Goal: Transaction & Acquisition: Purchase product/service

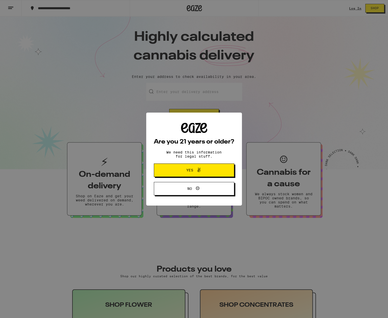
click at [203, 171] on span "Yes" at bounding box center [194, 170] width 39 height 7
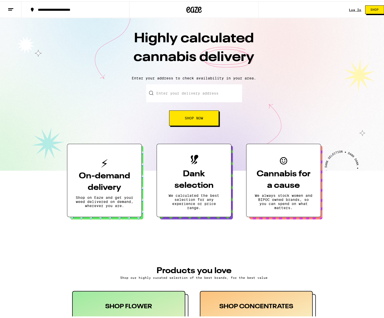
click at [190, 95] on input "Enter your delivery address" at bounding box center [194, 92] width 96 height 18
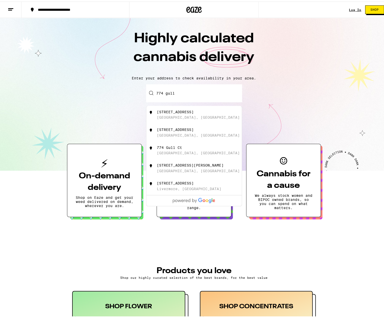
click at [190, 114] on div "[STREET_ADDRESS]" at bounding box center [202, 113] width 91 height 10
type input "[STREET_ADDRESS]"
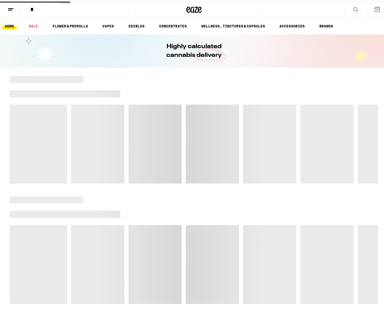
click at [194, 118] on div at bounding box center [194, 127] width 369 height 107
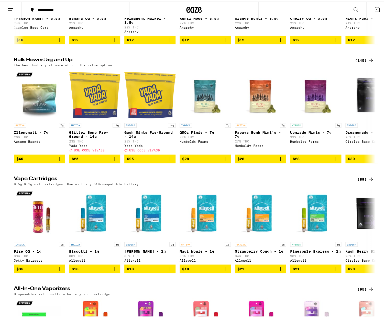
scroll to position [383, 0]
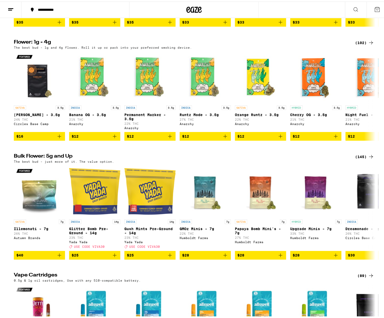
click at [353, 10] on icon at bounding box center [356, 8] width 6 height 6
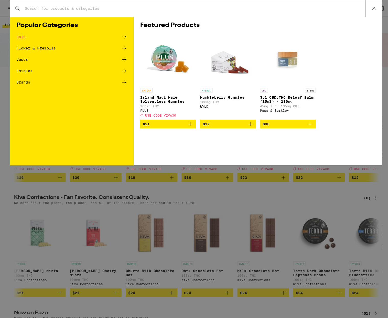
scroll to position [0, 0]
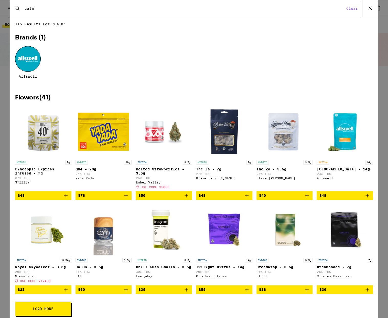
type input "calm"
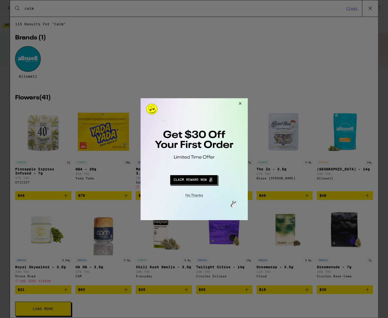
click at [239, 103] on button "Close Modal" at bounding box center [239, 104] width 14 height 12
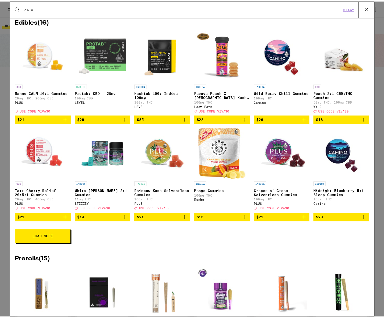
scroll to position [541, 0]
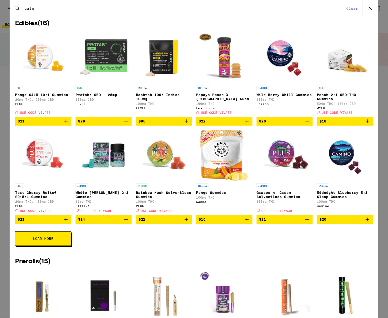
click at [282, 83] on img "Open page for Wild Berry Chill Gummies from Camino" at bounding box center [284, 57] width 51 height 51
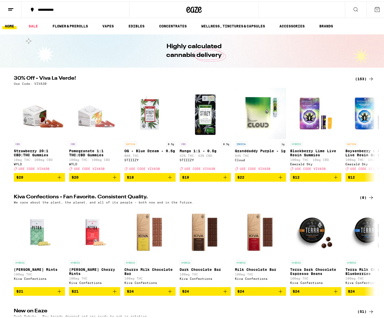
scroll to position [541, 0]
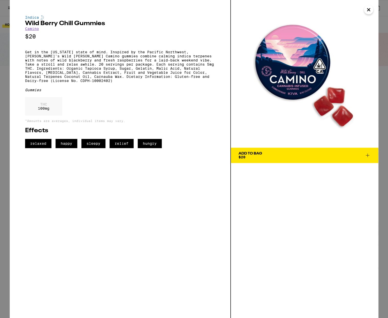
click at [370, 8] on icon "Close" at bounding box center [368, 10] width 6 height 8
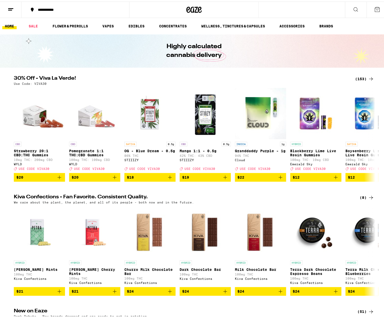
click at [353, 7] on icon at bounding box center [356, 8] width 6 height 6
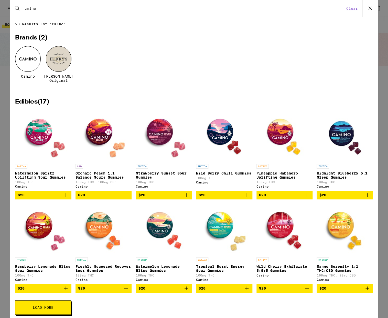
type input "cmino"
click at [33, 52] on div at bounding box center [28, 59] width 26 height 26
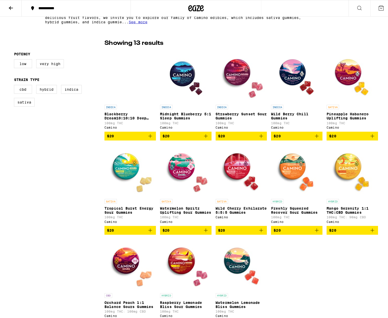
scroll to position [168, 0]
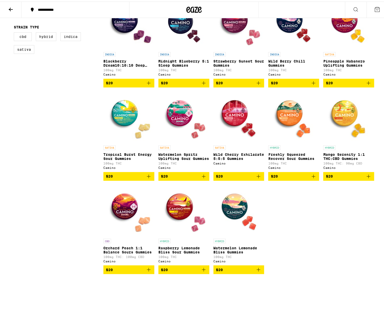
click at [228, 215] on img "Open page for Watermelon Lemonade Bliss Gummies from Camino" at bounding box center [238, 208] width 51 height 51
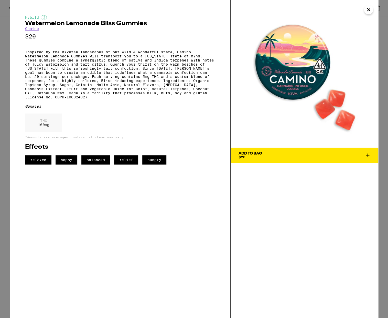
click at [50, 132] on div "THC 100 mg" at bounding box center [43, 122] width 37 height 18
click at [249, 159] on button "Add To Bag $20" at bounding box center [304, 154] width 147 height 15
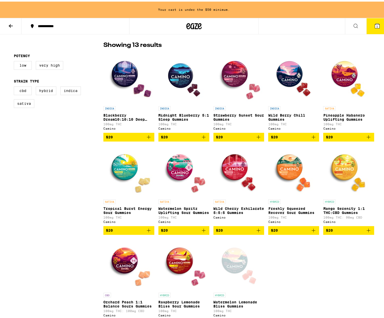
scroll to position [111, 0]
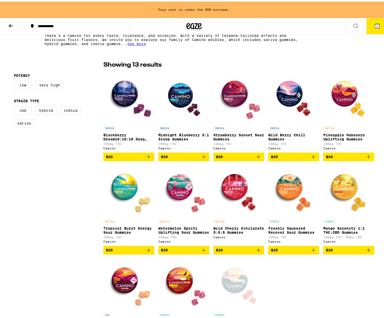
click at [129, 92] on img "Open page for Blackberry Dream10:10:10 Deep Sleep Gummies from Camino" at bounding box center [128, 95] width 51 height 51
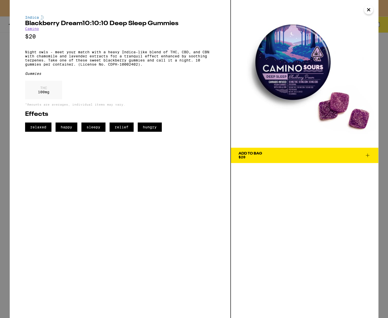
click at [370, 8] on icon "Close" at bounding box center [368, 9] width 3 height 3
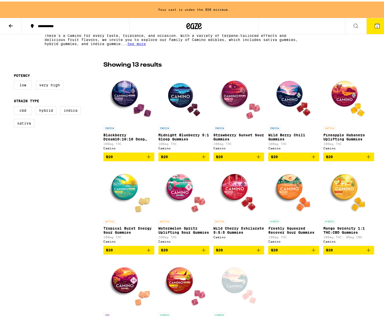
click at [181, 89] on img "Open page for Midnight Blueberry 5:1 Sleep Gummies from Camino" at bounding box center [183, 95] width 51 height 51
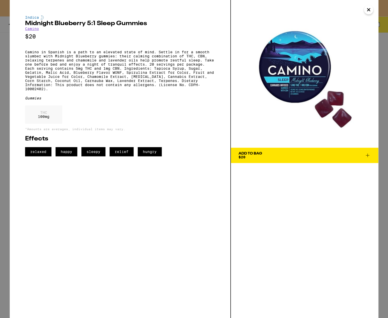
click at [248, 155] on div "Add To Bag $20" at bounding box center [251, 155] width 24 height 7
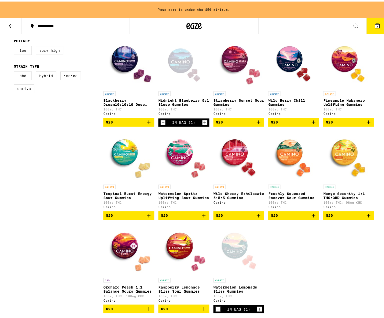
scroll to position [168, 0]
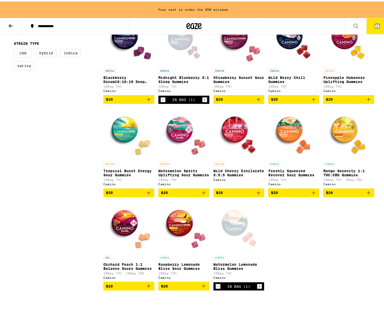
click at [290, 38] on img "Open page for Wild Berry Chill Gummies from Camino" at bounding box center [293, 38] width 51 height 51
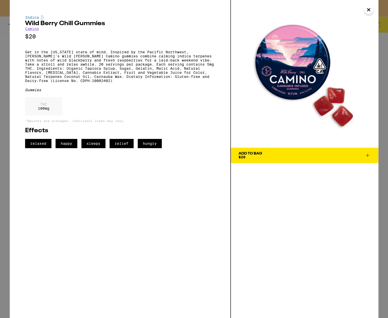
click at [373, 12] on img at bounding box center [304, 73] width 147 height 147
click at [369, 12] on icon "Close" at bounding box center [368, 10] width 6 height 8
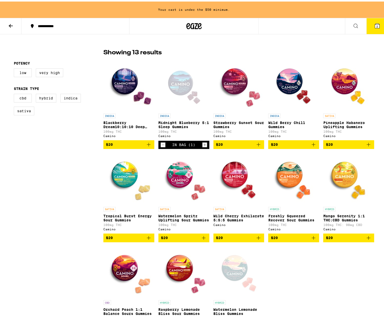
scroll to position [180, 0]
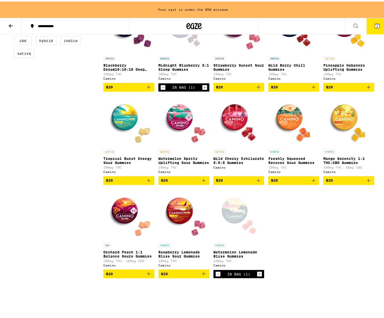
click at [234, 214] on div "Open page for Watermelon Lemonade Bliss Gummies from Camino" at bounding box center [238, 212] width 51 height 51
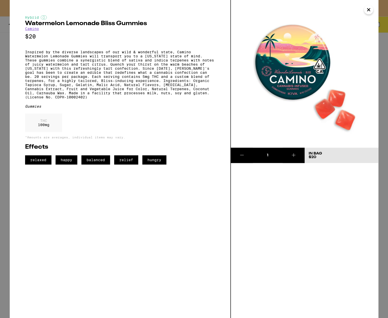
click at [369, 11] on icon "Close" at bounding box center [368, 10] width 6 height 8
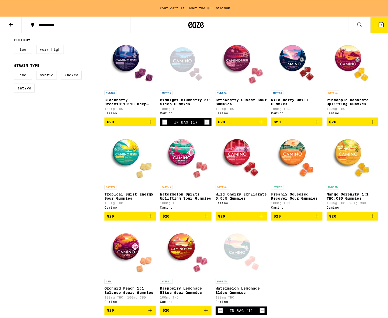
scroll to position [143, 0]
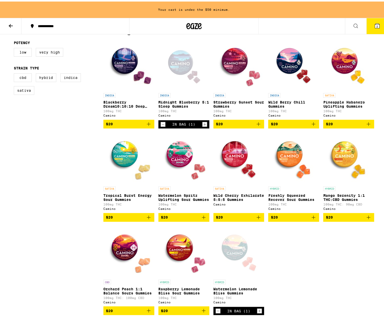
click at [128, 63] on img "Open page for Blackberry Dream10:10:10 Deep Sleep Gummies from Camino" at bounding box center [128, 63] width 51 height 51
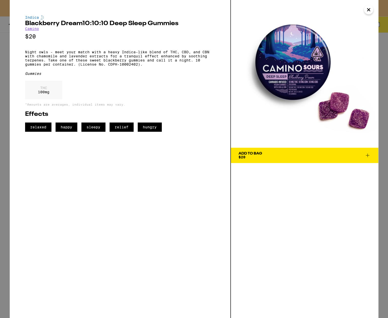
click at [267, 156] on span "Add To Bag $20" at bounding box center [305, 155] width 132 height 7
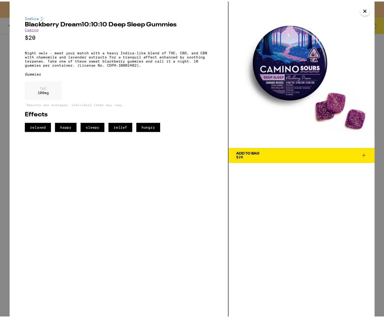
scroll to position [127, 0]
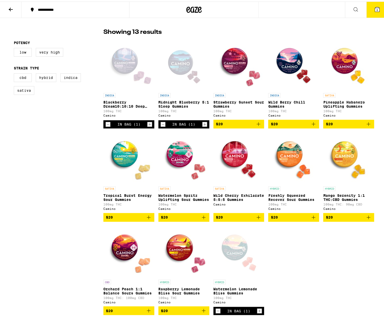
click at [377, 13] on button "3" at bounding box center [377, 8] width 21 height 16
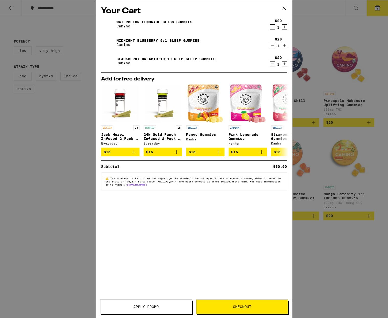
click at [283, 9] on icon at bounding box center [284, 8] width 8 height 8
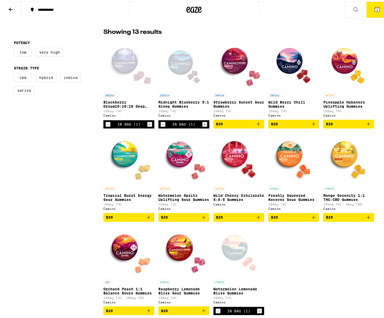
click at [11, 9] on icon at bounding box center [11, 8] width 6 height 6
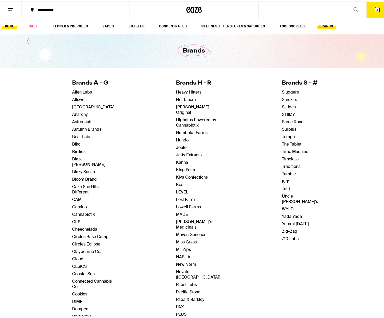
click at [13, 24] on link "HOME" at bounding box center [9, 24] width 14 height 6
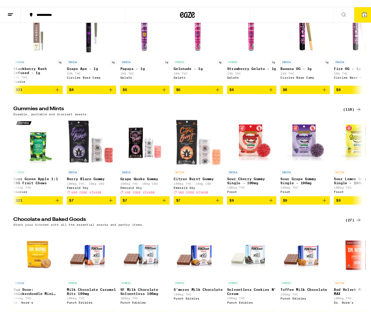
scroll to position [461, 0]
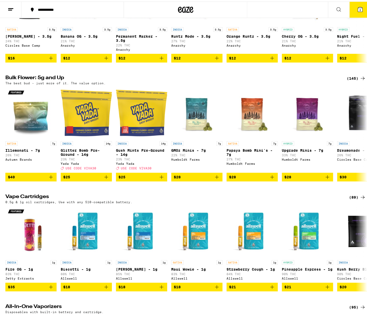
click at [359, 7] on span "3" at bounding box center [360, 8] width 2 height 3
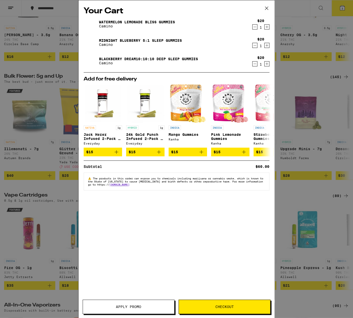
click at [240, 306] on span "Checkout" at bounding box center [224, 307] width 91 height 4
